Goal: Information Seeking & Learning: Learn about a topic

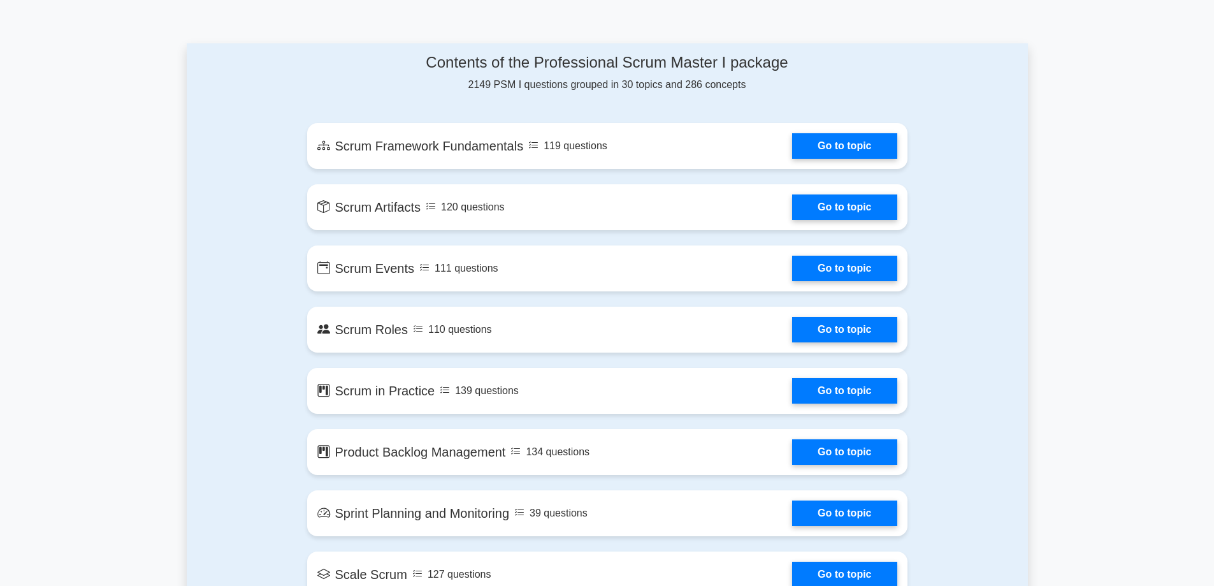
scroll to position [701, 0]
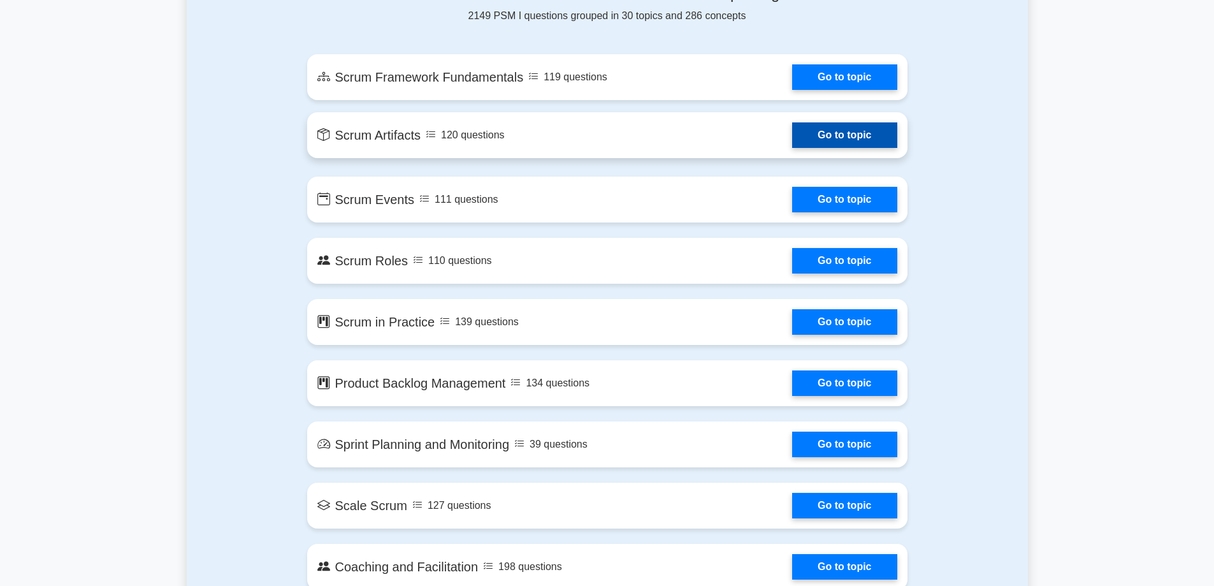
click at [874, 134] on link "Go to topic" at bounding box center [844, 134] width 105 height 25
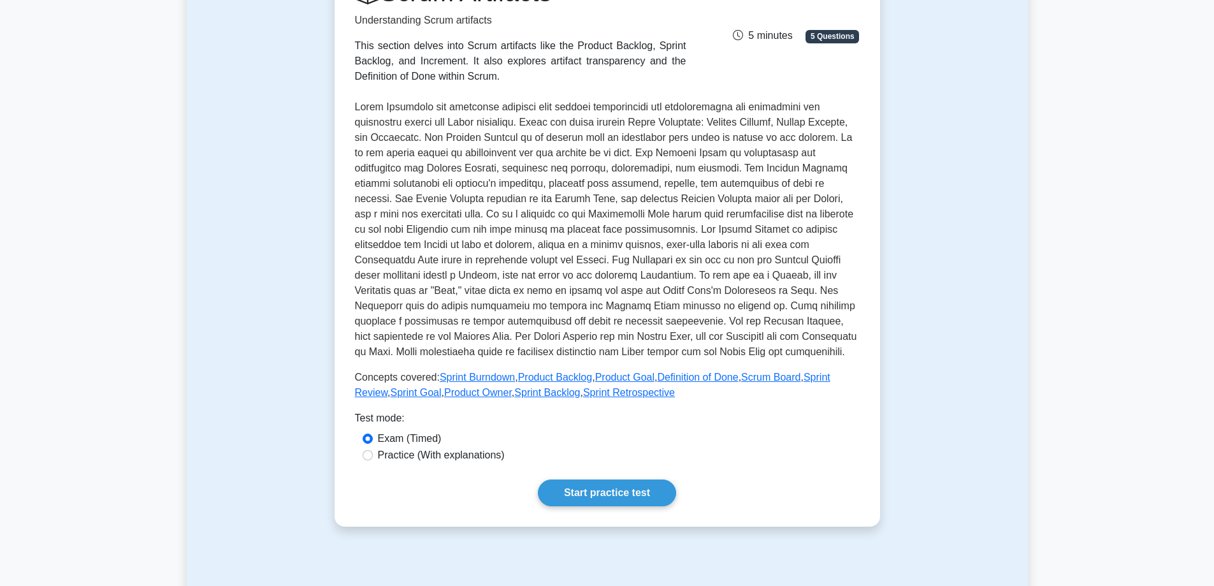
scroll to position [255, 0]
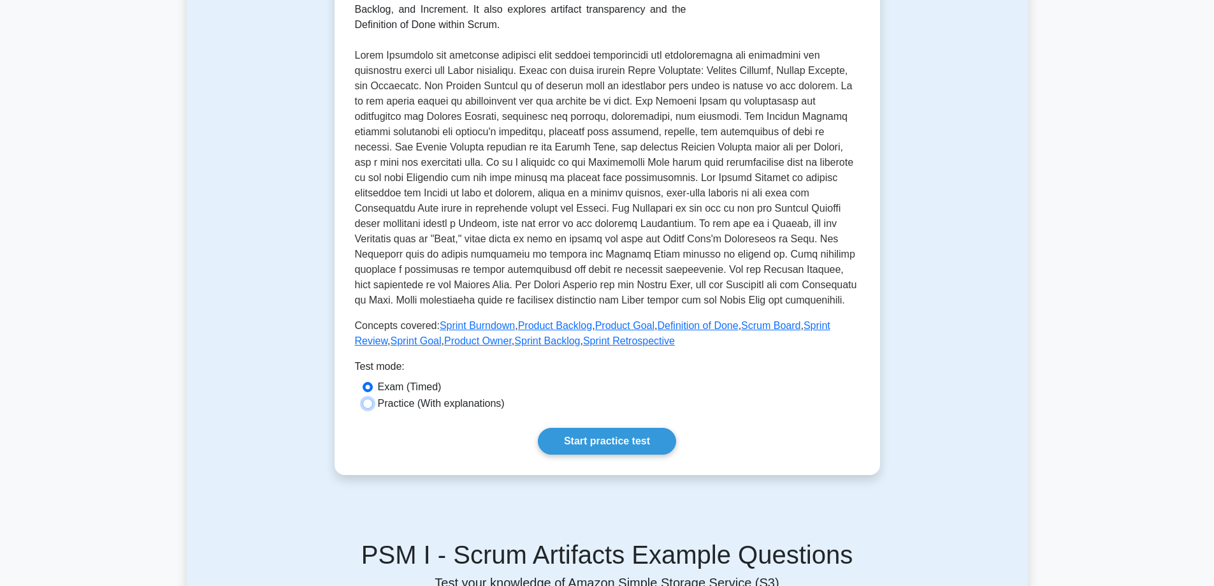
click at [368, 407] on input "Practice (With explanations)" at bounding box center [368, 403] width 10 height 10
radio input "true"
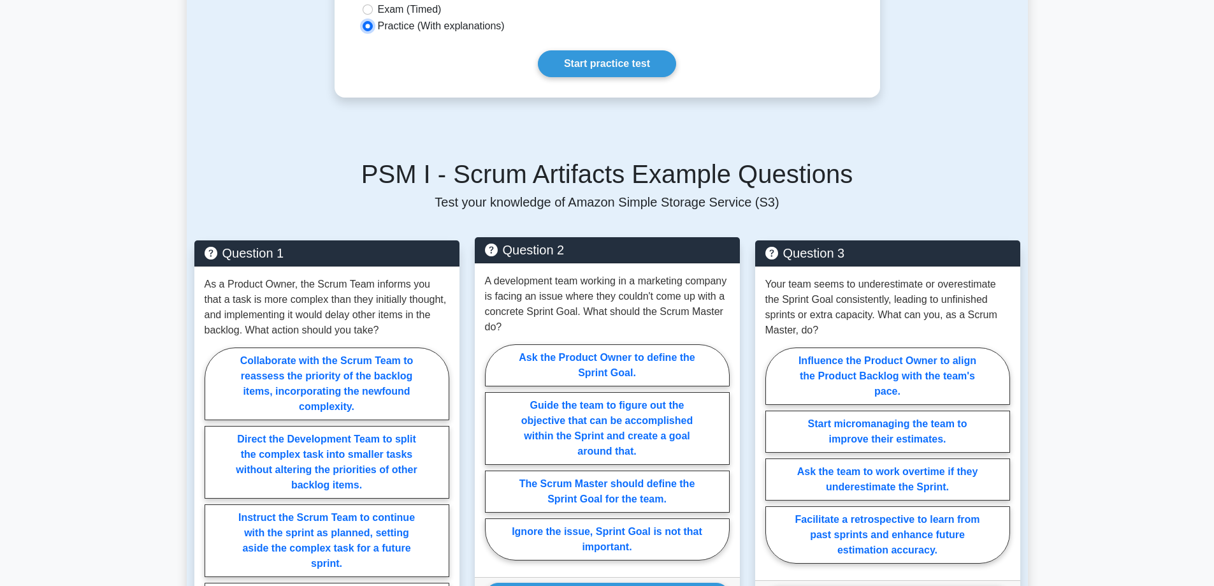
scroll to position [574, 0]
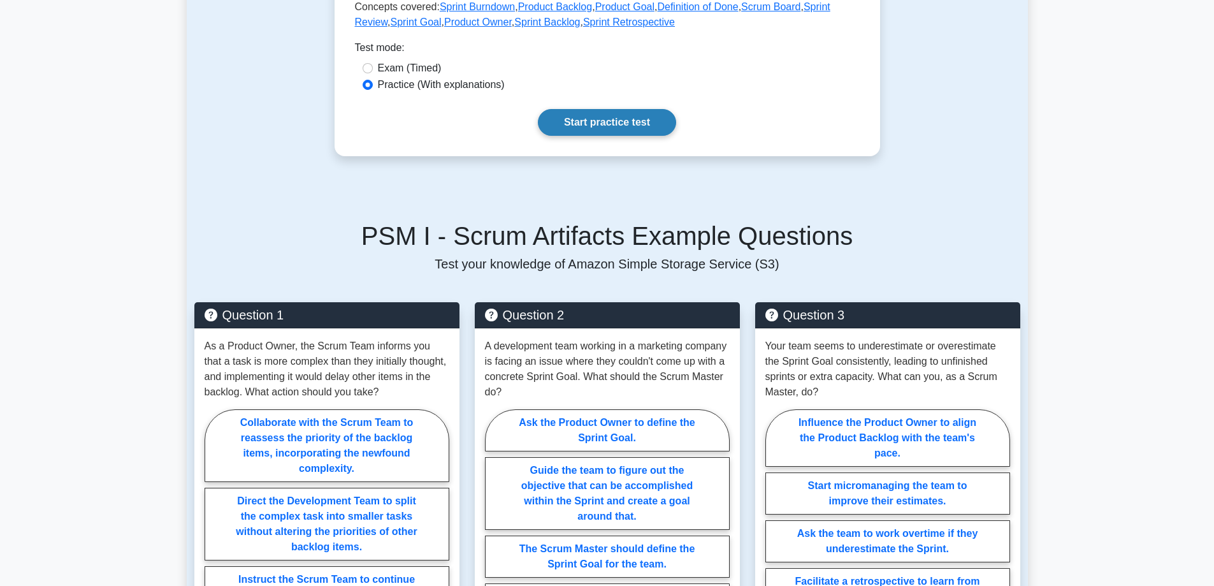
click at [632, 125] on link "Start practice test" at bounding box center [607, 122] width 138 height 27
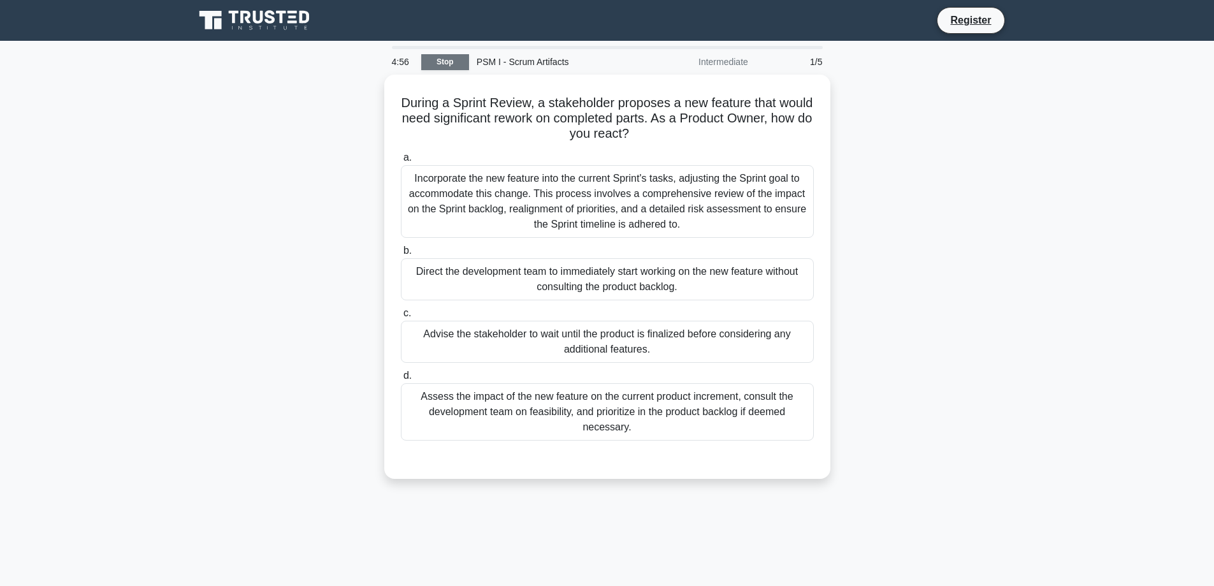
click at [442, 55] on link "Stop" at bounding box center [445, 62] width 48 height 16
